Goal: Check status: Check status

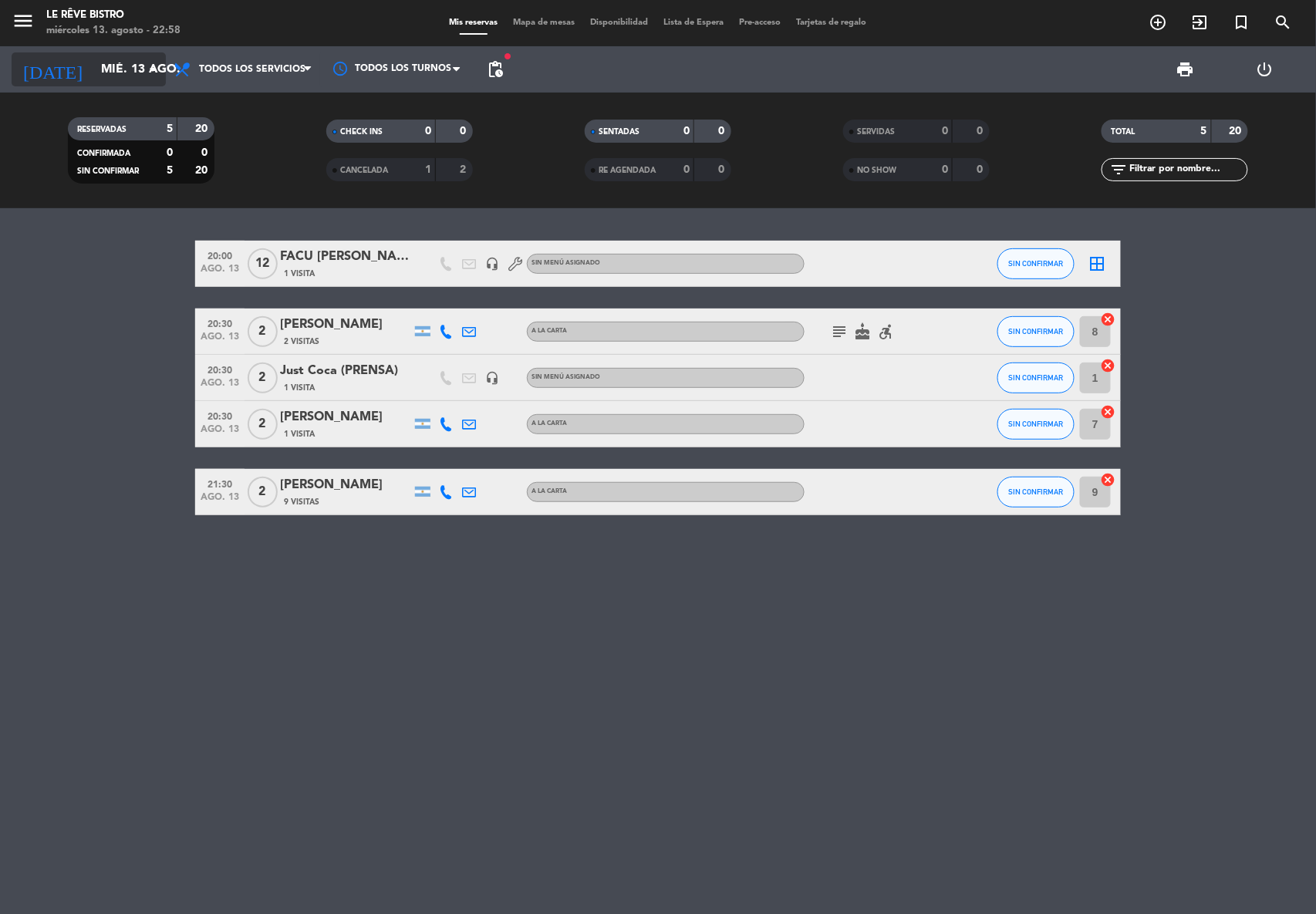
click at [146, 78] on input "mié. 13 ago." at bounding box center [174, 69] width 163 height 30
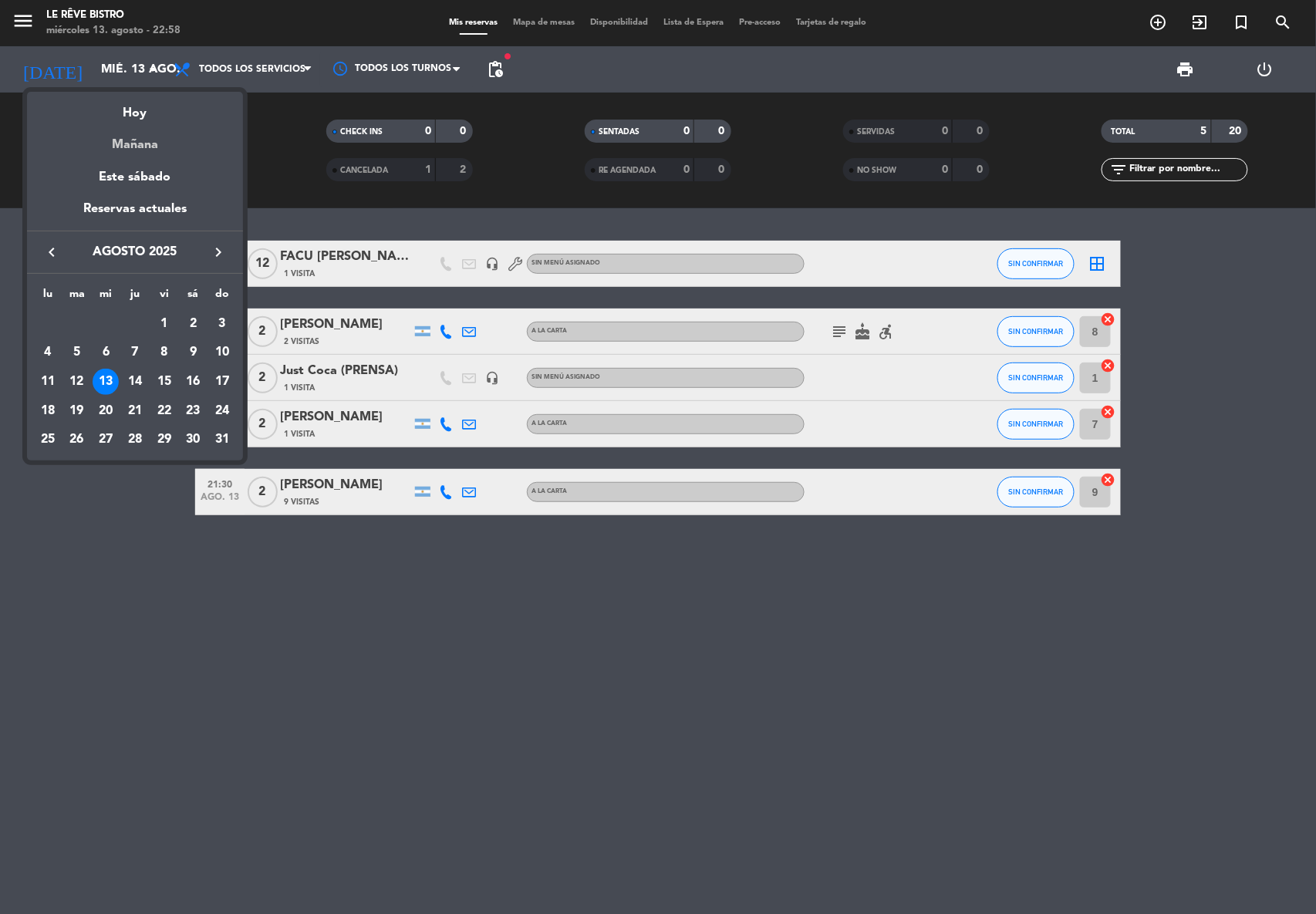
click at [134, 149] on div "Mañana" at bounding box center [135, 139] width 216 height 32
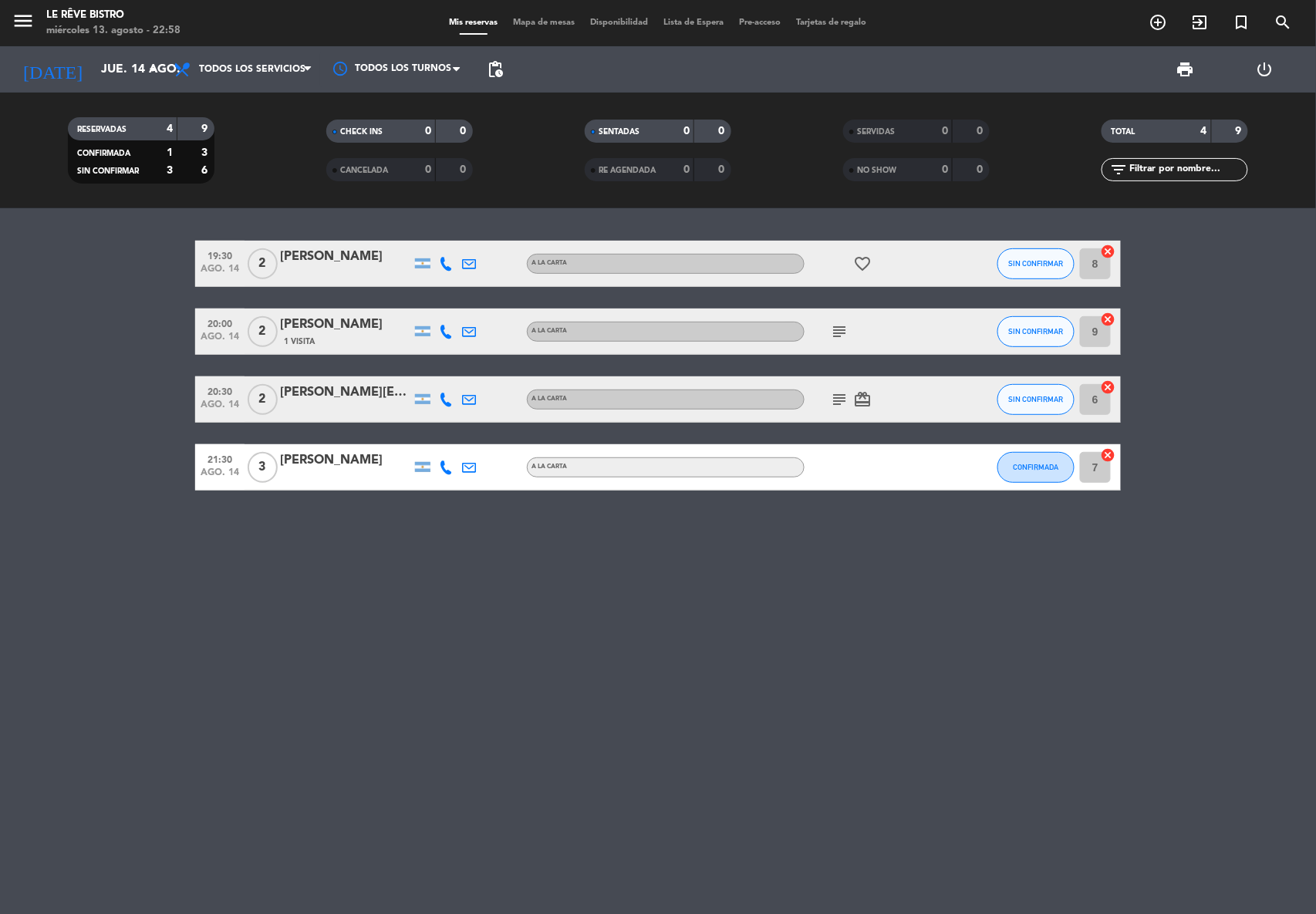
click at [327, 338] on div "1 Visita" at bounding box center [345, 341] width 131 height 13
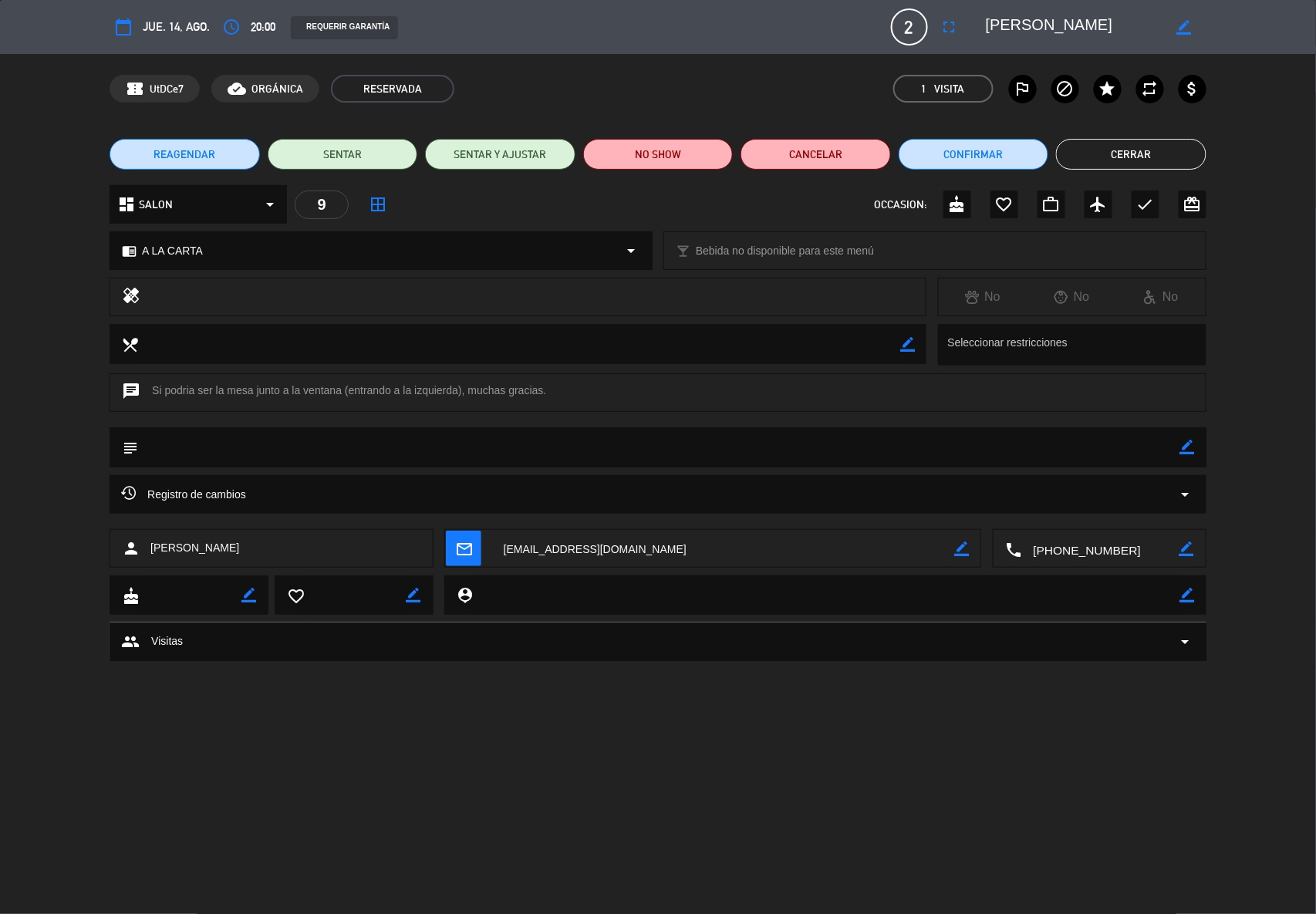
click at [1162, 155] on button "Cerrar" at bounding box center [1132, 155] width 150 height 31
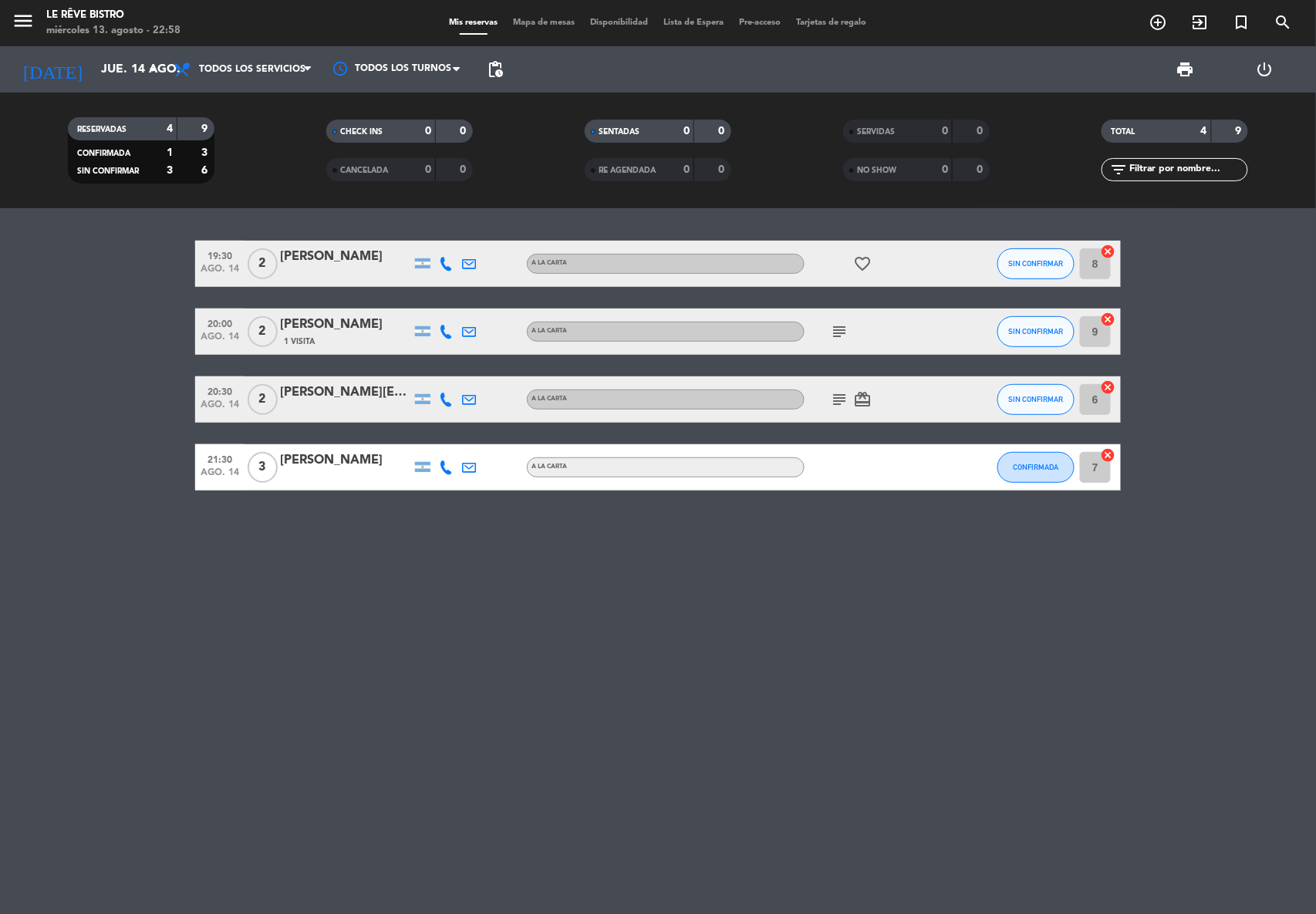
click at [843, 325] on icon "subject" at bounding box center [839, 331] width 19 height 19
click at [829, 325] on span "subject Si podria ser la mesa junto a la ventana (entrando a la izquierda), muc…" at bounding box center [839, 331] width 23 height 19
click at [835, 398] on icon "subject" at bounding box center [839, 399] width 19 height 19
click at [865, 401] on icon "card_giftcard" at bounding box center [862, 399] width 19 height 19
click at [143, 68] on icon "arrow_drop_down" at bounding box center [152, 69] width 19 height 19
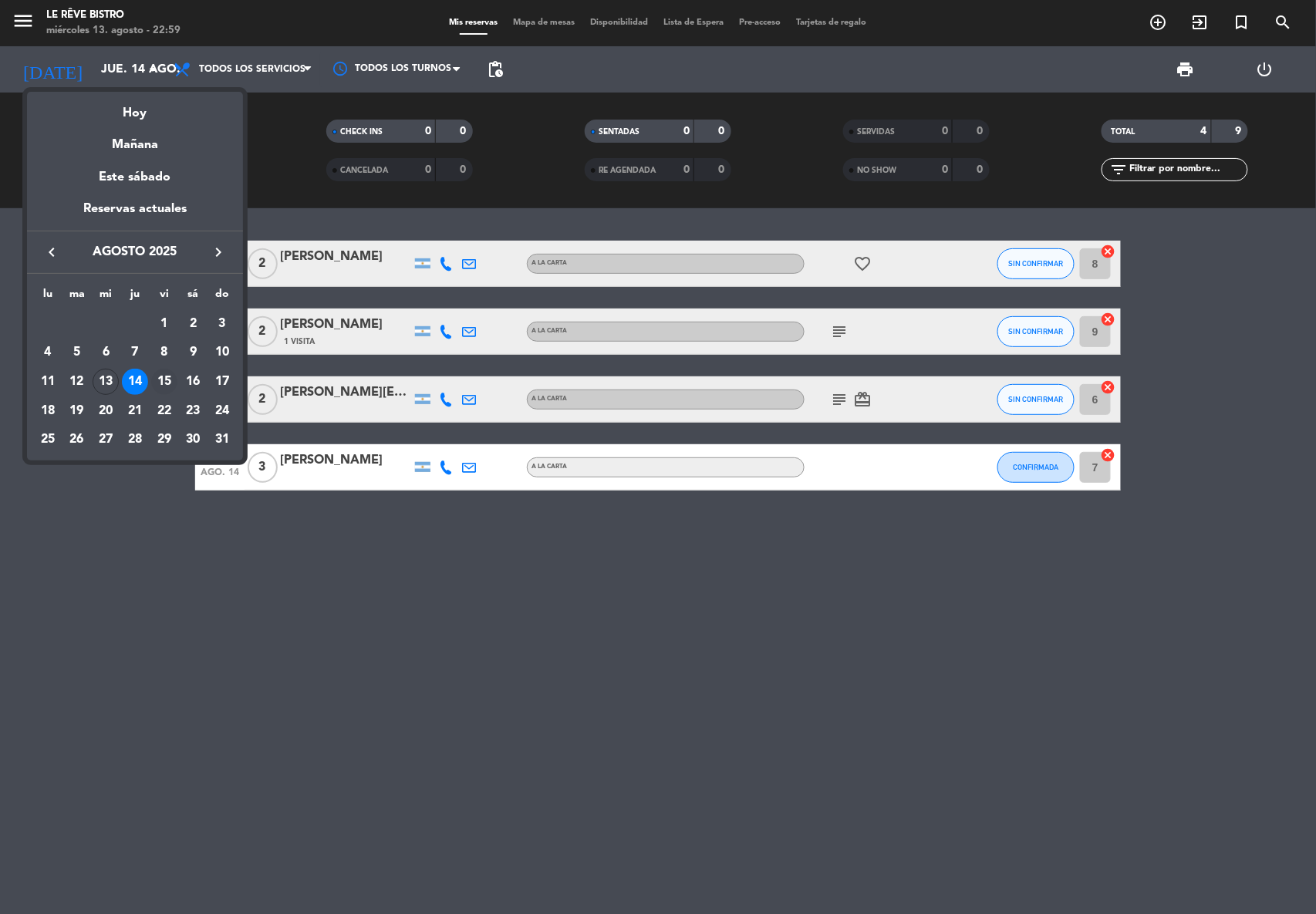
click at [164, 379] on div "15" at bounding box center [164, 382] width 26 height 26
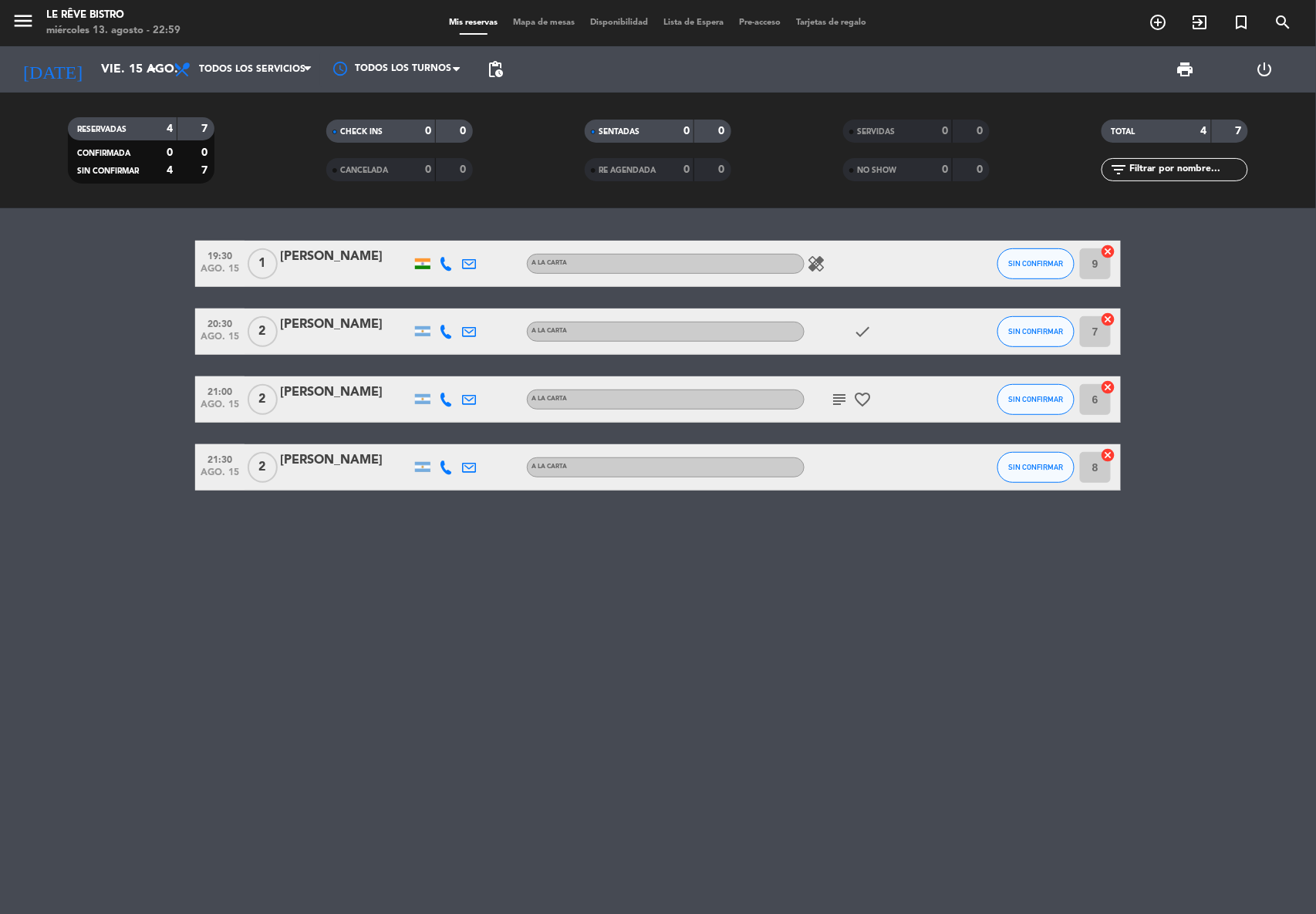
click at [821, 262] on icon "healing" at bounding box center [816, 263] width 19 height 19
click at [148, 78] on icon "arrow_drop_down" at bounding box center [152, 69] width 19 height 19
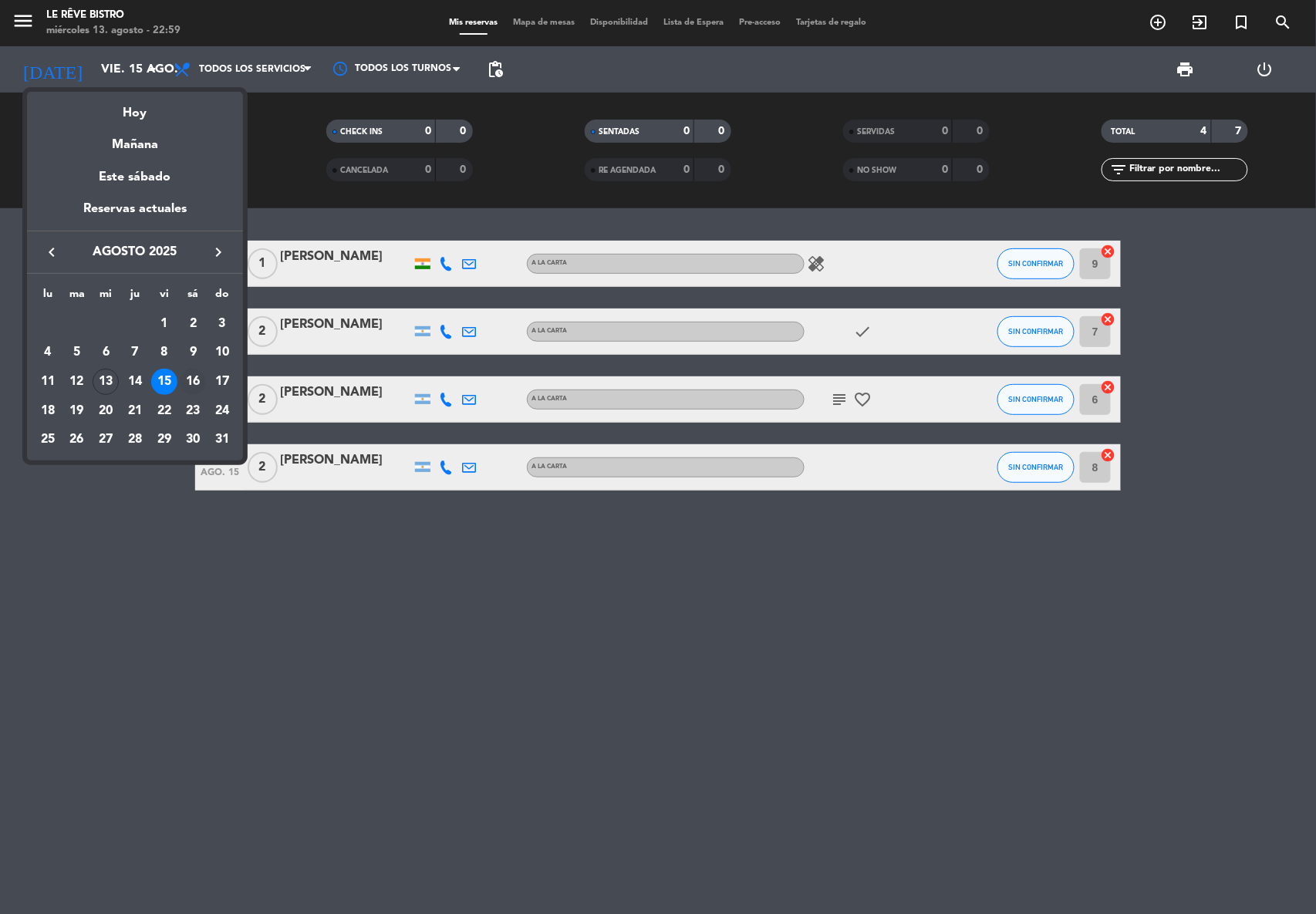
click at [193, 383] on div "16" at bounding box center [193, 382] width 26 height 26
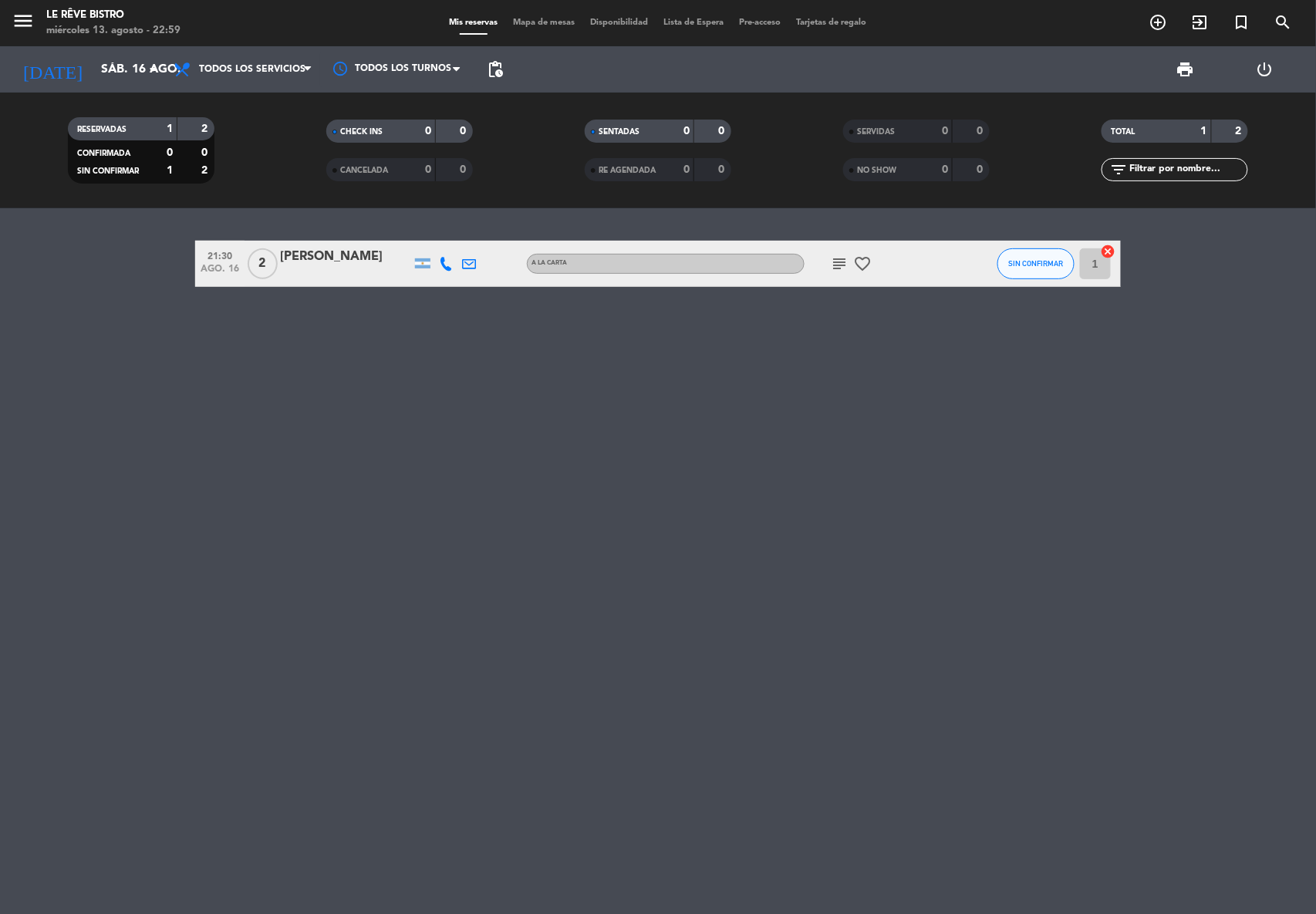
click at [840, 260] on icon "subject" at bounding box center [839, 263] width 19 height 19
click at [146, 72] on icon "arrow_drop_down" at bounding box center [152, 69] width 19 height 19
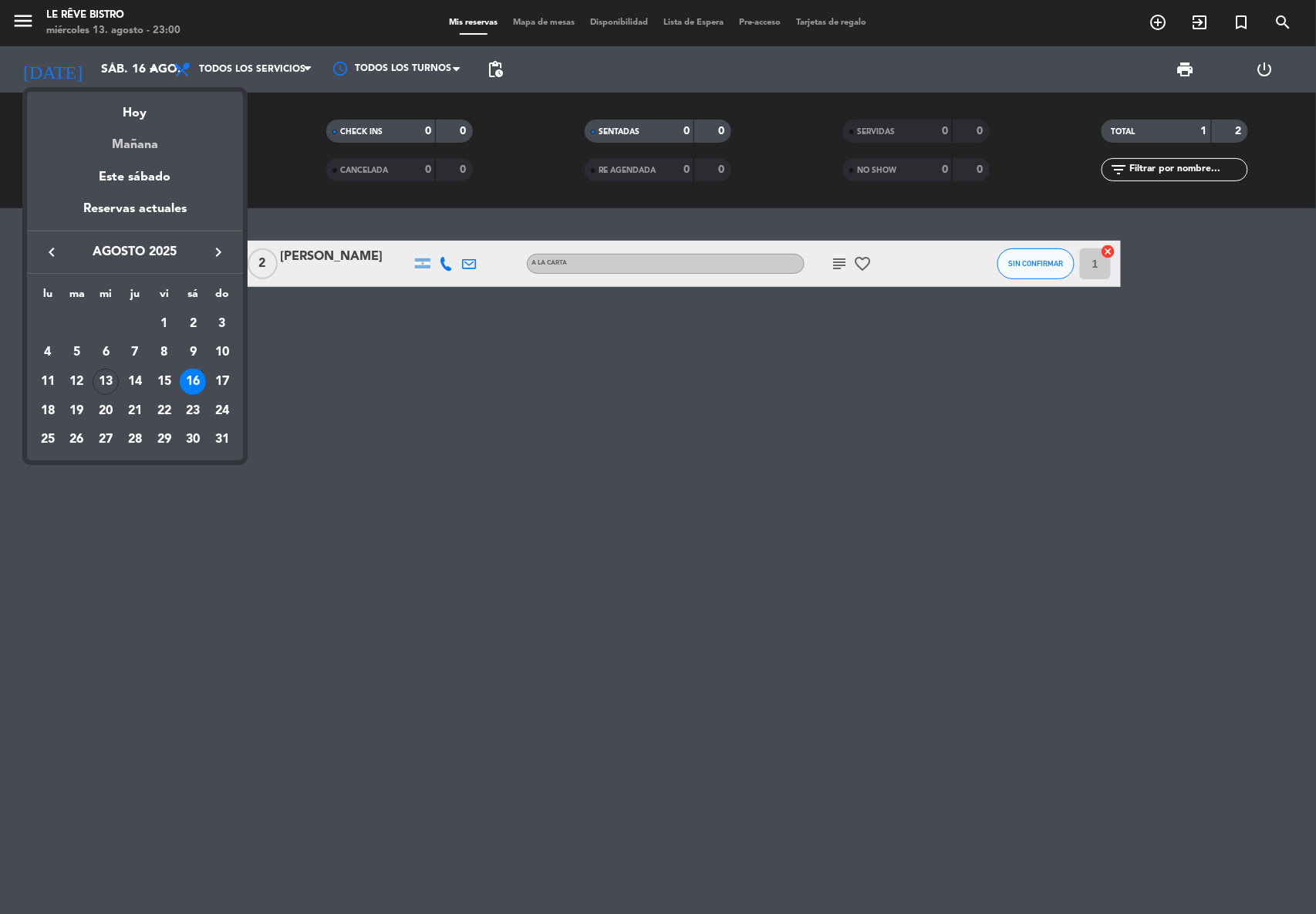
click at [148, 143] on div "Mañana" at bounding box center [135, 139] width 216 height 32
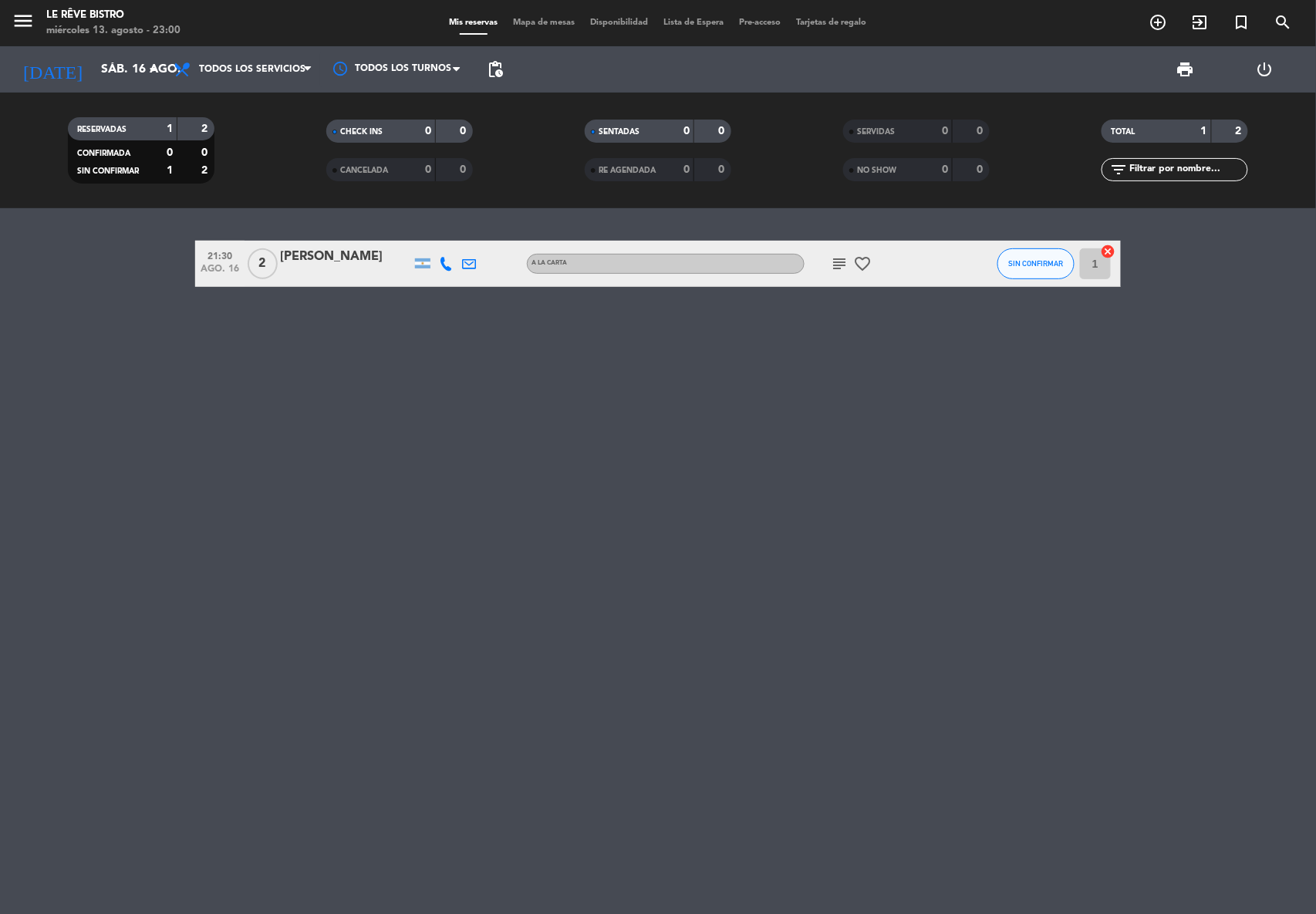
type input "jue. 14 ago."
